Goal: Entertainment & Leisure: Consume media (video, audio)

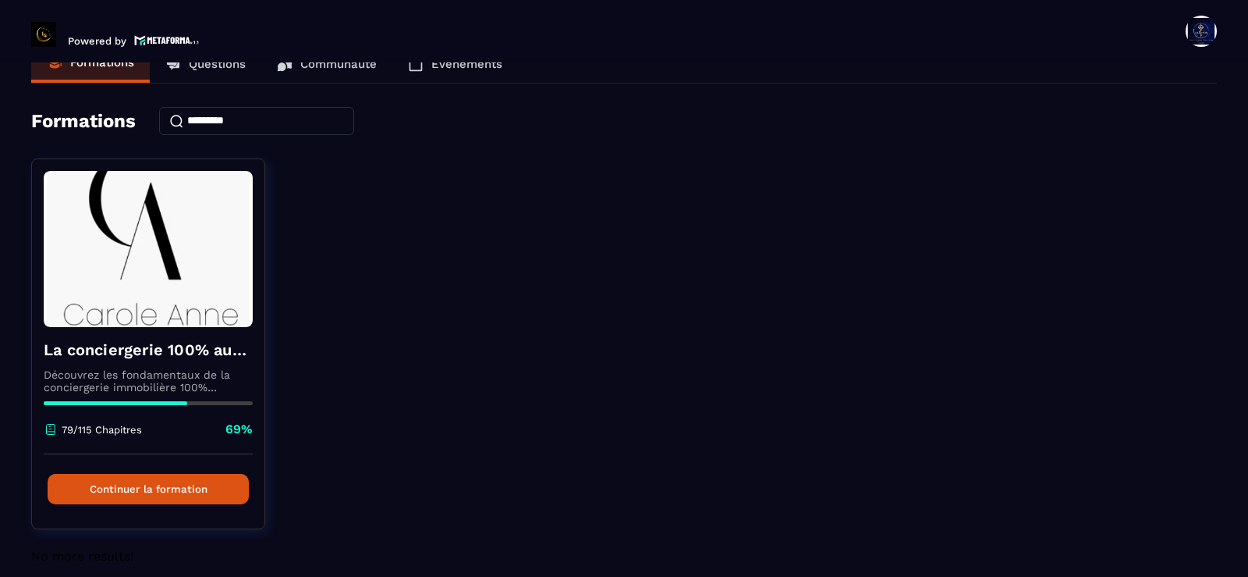
scroll to position [49, 0]
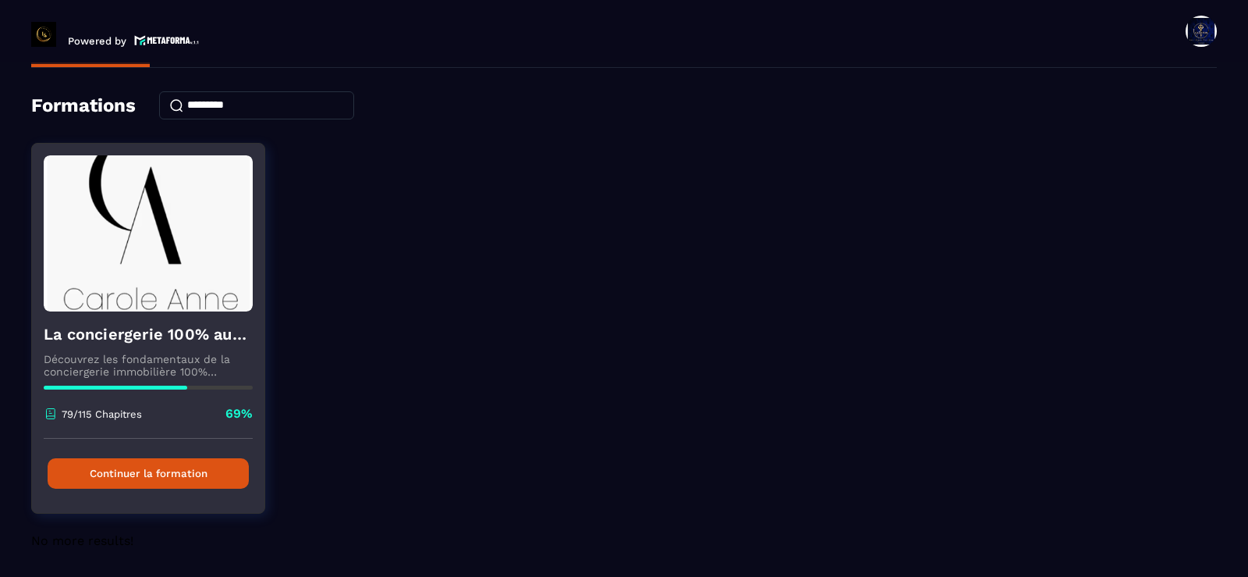
click at [176, 474] on button "Continuer la formation" at bounding box center [148, 473] width 201 height 30
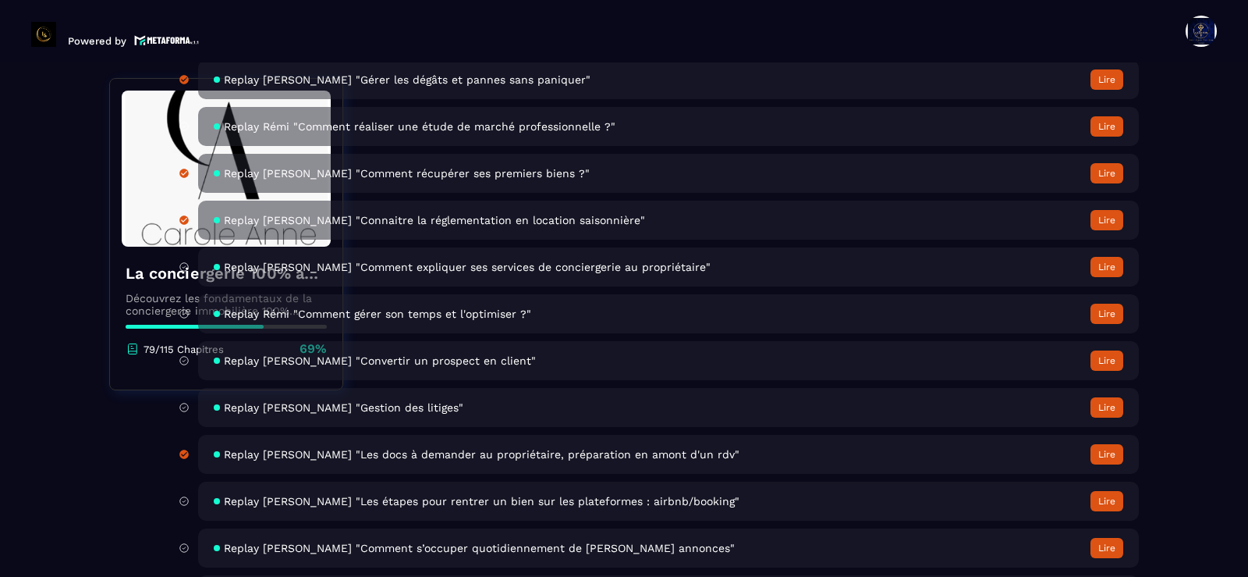
scroll to position [5462, 0]
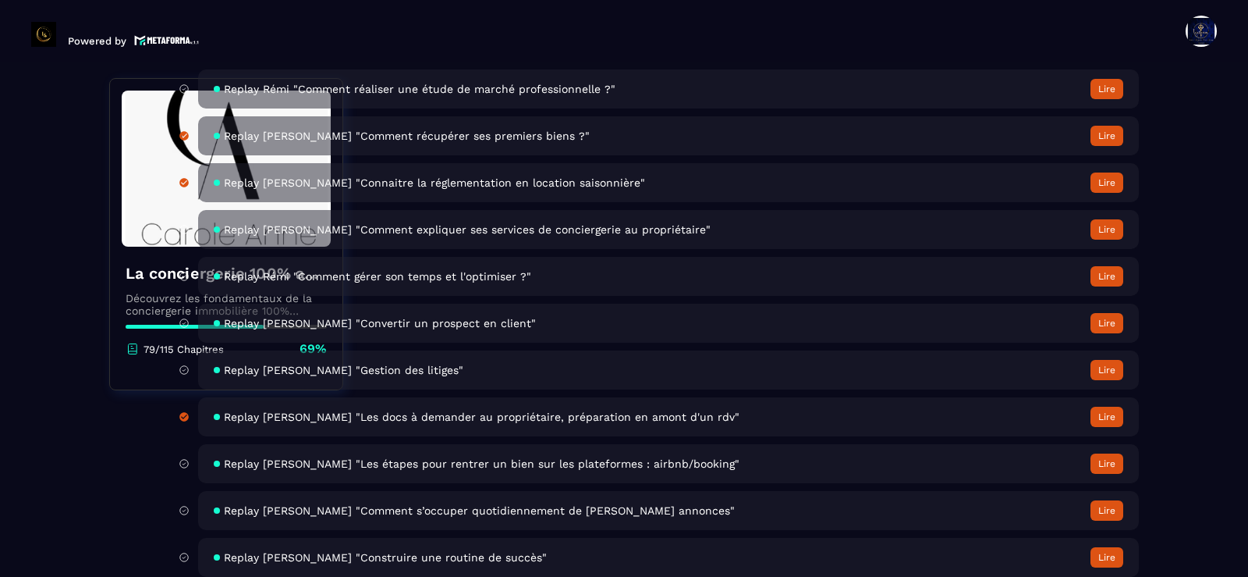
click at [498, 471] on div "Replay [PERSON_NAME] "Les étapes pour rentrer un bien sur les plateformes : air…" at bounding box center [668, 463] width 941 height 39
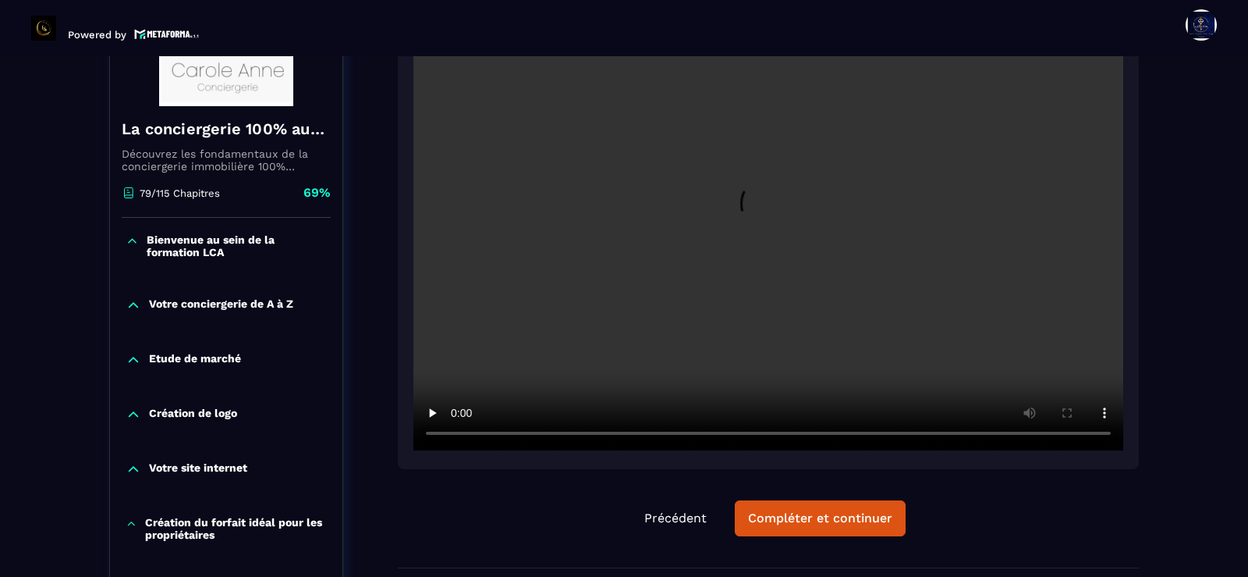
scroll to position [318, 0]
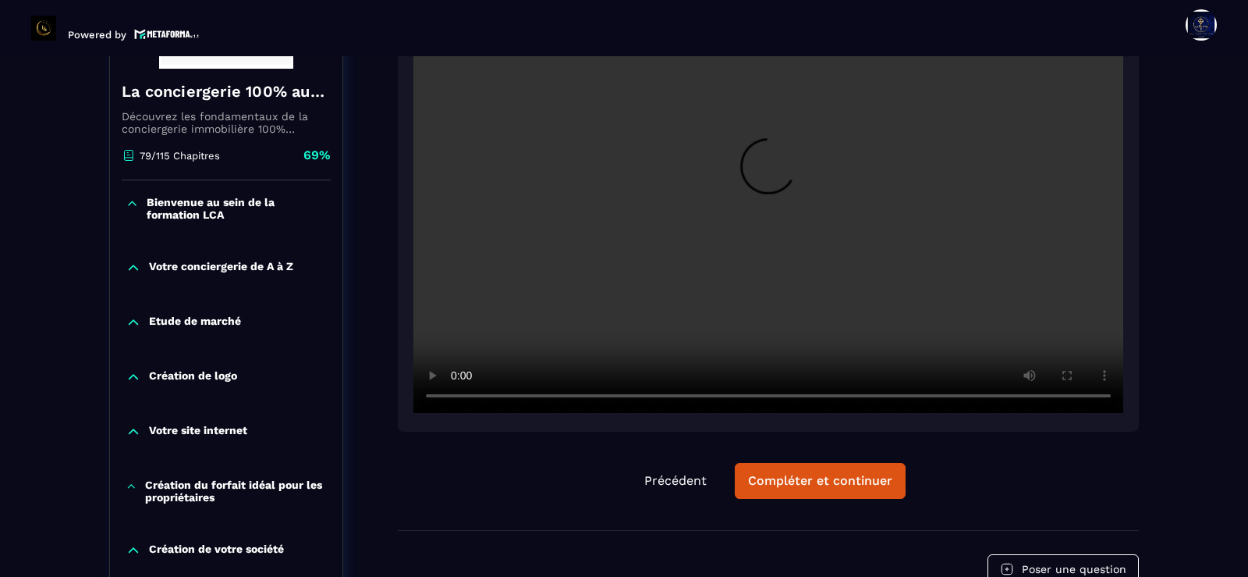
click at [534, 296] on video at bounding box center [769, 176] width 710 height 474
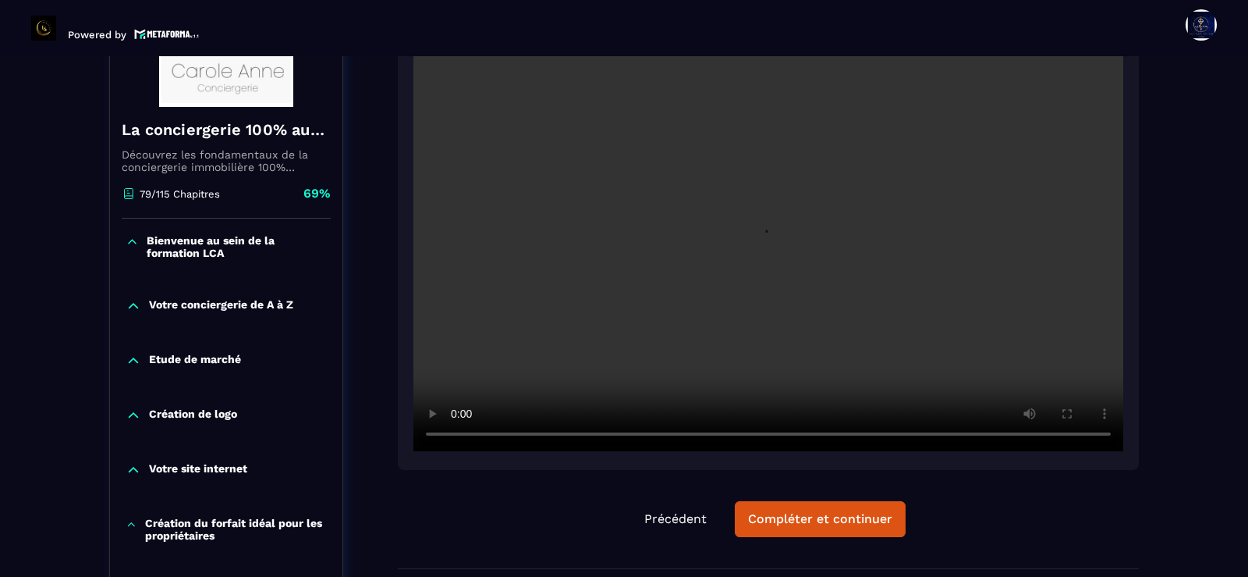
scroll to position [240, 0]
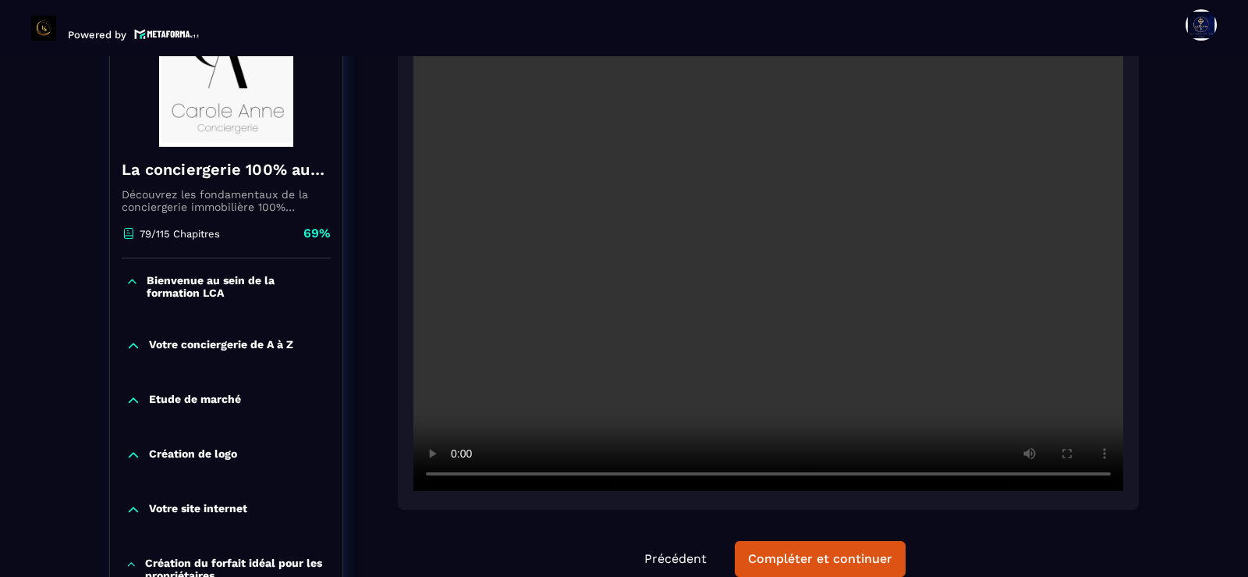
click at [1238, 364] on section "Formations Questions Communauté Événements Formations / La conciergerie 100% au…" at bounding box center [624, 316] width 1248 height 520
